Goal: Task Accomplishment & Management: Complete application form

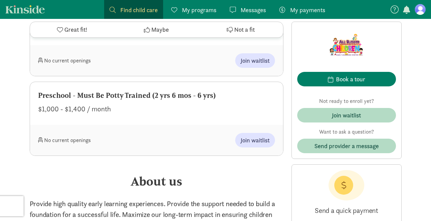
scroll to position [375, 0]
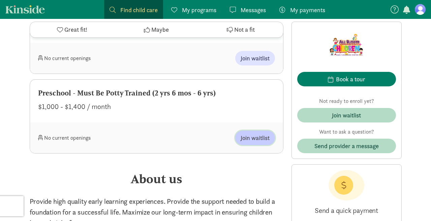
click at [248, 137] on span "Join waitlist" at bounding box center [255, 137] width 29 height 9
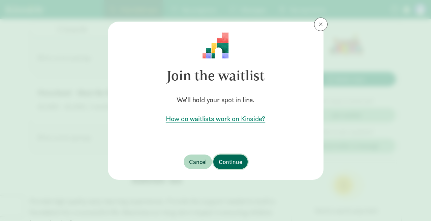
click at [231, 168] on button "Continue" at bounding box center [230, 161] width 34 height 14
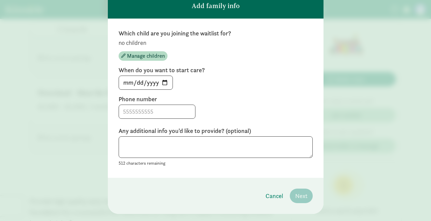
scroll to position [66, 0]
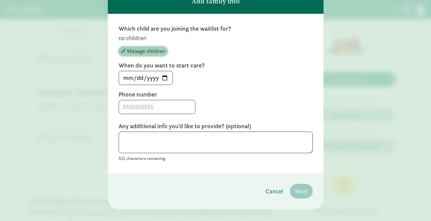
click at [140, 52] on span "Manage children" at bounding box center [146, 51] width 38 height 8
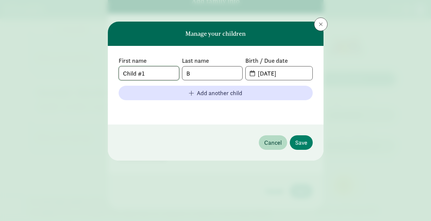
click at [156, 74] on input "Child #1" at bounding box center [149, 72] width 60 height 13
type input "Amiyah"
type input "Ahquin"
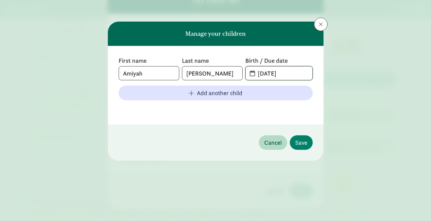
click at [264, 75] on input "08-13-2025" at bounding box center [283, 72] width 58 height 13
type input "07-08-2021"
click at [302, 145] on span "Save" at bounding box center [301, 142] width 12 height 9
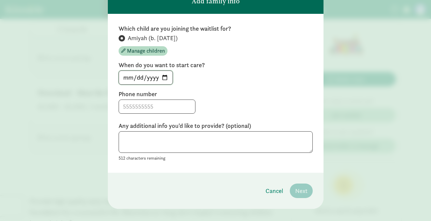
click at [162, 78] on input "2025-08-13" at bounding box center [146, 77] width 54 height 13
type input "2025-09-16"
click at [135, 111] on input at bounding box center [157, 106] width 76 height 13
type input "6198566041"
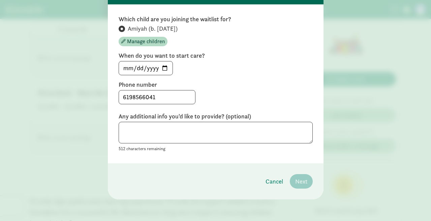
scroll to position [76, 0]
click at [272, 137] on textarea at bounding box center [216, 133] width 194 height 22
type textarea "No"
click at [311, 183] on button "Next" at bounding box center [301, 181] width 23 height 14
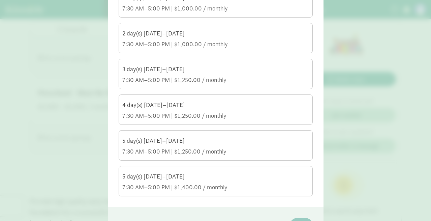
scroll to position [122, 0]
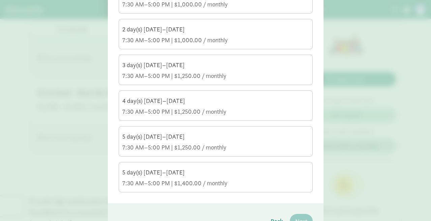
click at [195, 111] on div "7:30 AM–5:00 PM | $1,250.00 / monthly" at bounding box center [215, 112] width 187 height 8
click at [0, 0] on input "4 day(s) Monday–Friday 7:30 AM–5:00 PM | $1,250.00 / monthly" at bounding box center [0, 0] width 0 height 0
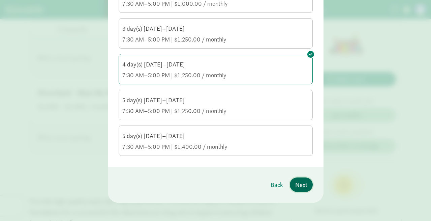
click at [306, 184] on span "Next" at bounding box center [301, 184] width 12 height 9
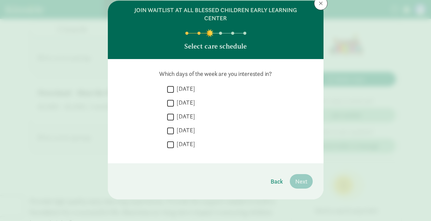
click at [189, 92] on label "Monday" at bounding box center [184, 89] width 21 height 8
click at [174, 92] on input "Monday" at bounding box center [170, 89] width 7 height 9
checkbox input "true"
click at [190, 101] on label "Tuesday" at bounding box center [184, 102] width 21 height 8
click at [174, 101] on input "Tuesday" at bounding box center [170, 102] width 7 height 9
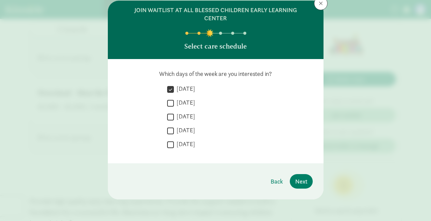
checkbox input "true"
click at [190, 116] on label "Wednesday" at bounding box center [184, 116] width 21 height 8
click at [174, 116] on input "Wednesday" at bounding box center [170, 116] width 7 height 9
checkbox input "true"
click at [192, 130] on label "Thursday" at bounding box center [184, 130] width 21 height 8
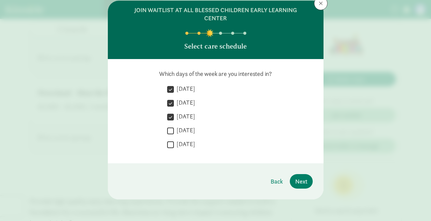
click at [174, 130] on input "Thursday" at bounding box center [170, 130] width 7 height 9
checkbox input "true"
click at [304, 177] on span "Next" at bounding box center [301, 181] width 12 height 9
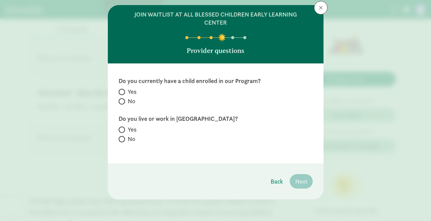
scroll to position [17, 0]
click at [124, 104] on label "No" at bounding box center [216, 101] width 194 height 8
click at [123, 103] on input "No" at bounding box center [121, 101] width 4 height 4
radio input "true"
click at [123, 129] on span at bounding box center [122, 129] width 6 height 6
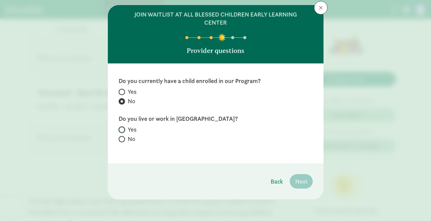
click at [123, 129] on input "Yes" at bounding box center [121, 129] width 4 height 4
radio input "true"
click at [305, 180] on span "Next" at bounding box center [301, 181] width 12 height 9
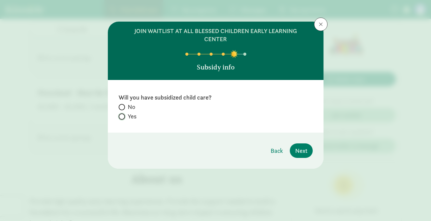
click at [122, 115] on input "Yes" at bounding box center [121, 116] width 4 height 4
radio input "true"
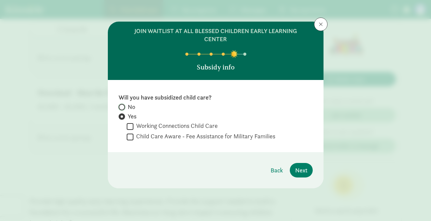
click at [121, 105] on input "No" at bounding box center [121, 107] width 4 height 4
radio input "true"
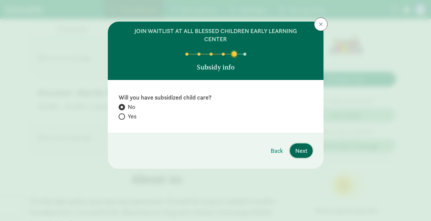
click at [303, 149] on span "Next" at bounding box center [301, 150] width 12 height 9
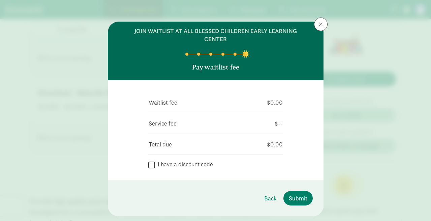
scroll to position [17, 0]
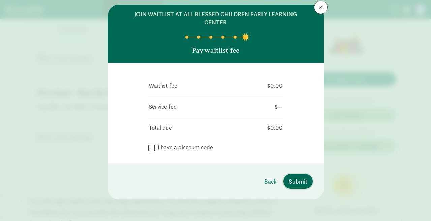
click at [299, 180] on span "Submit" at bounding box center [298, 181] width 19 height 9
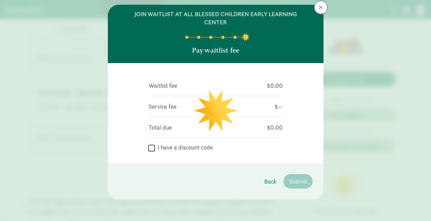
scroll to position [0, 0]
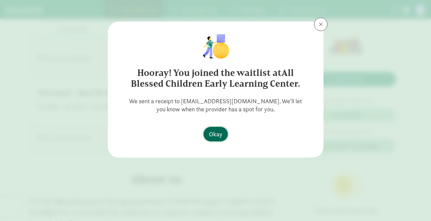
click at [213, 134] on span "Okay" at bounding box center [215, 133] width 13 height 9
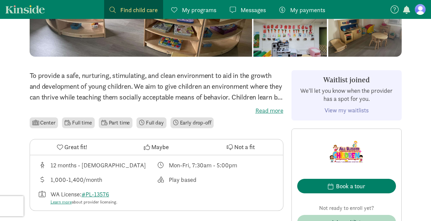
scroll to position [124, 0]
